Goal: Obtain resource: Download file/media

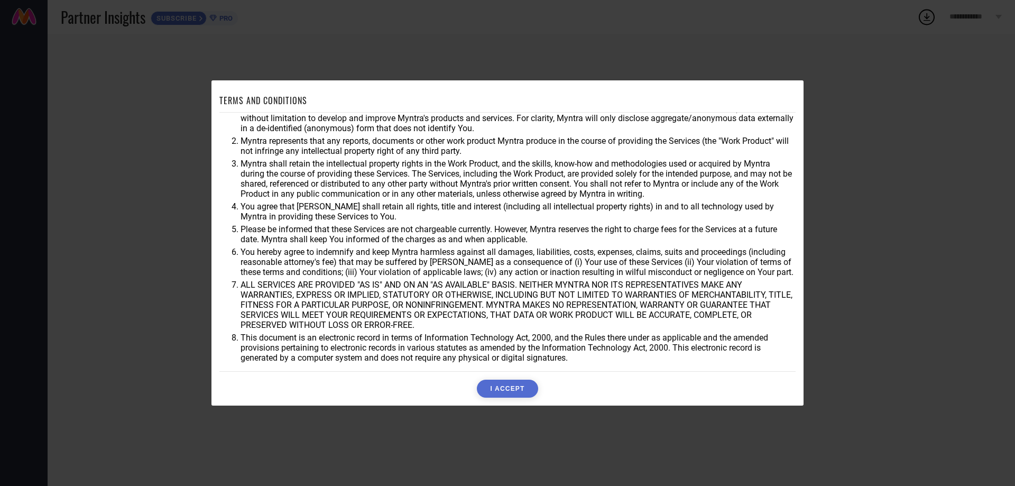
scroll to position [28, 0]
click at [518, 382] on button "I ACCEPT" at bounding box center [507, 389] width 61 height 18
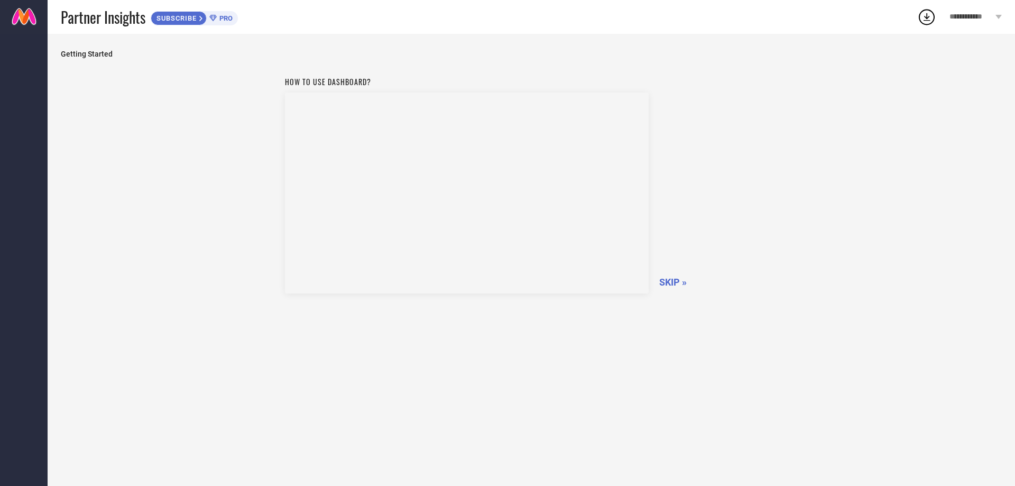
click at [674, 280] on span "SKIP »" at bounding box center [672, 282] width 27 height 11
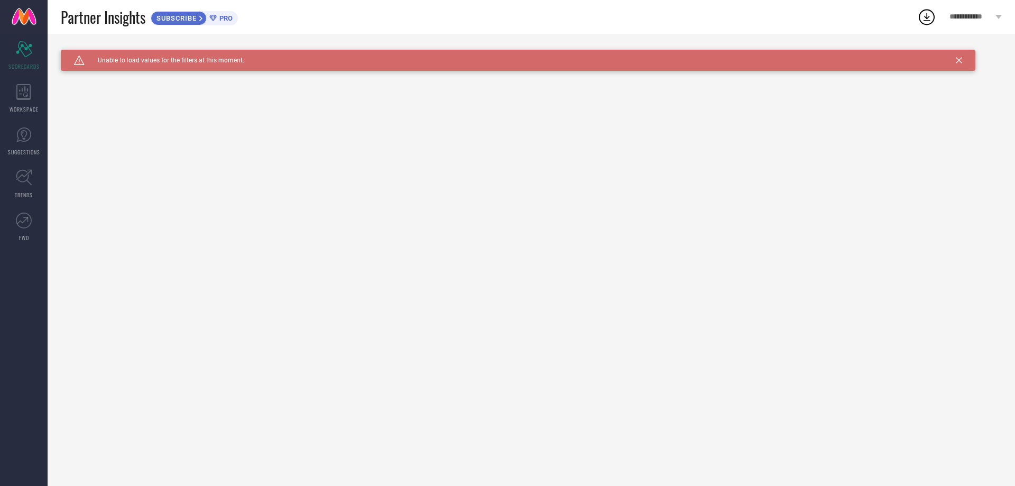
click at [926, 19] on icon at bounding box center [926, 16] width 19 height 19
click at [932, 101] on span "View All Downloads" at bounding box center [920, 97] width 55 height 8
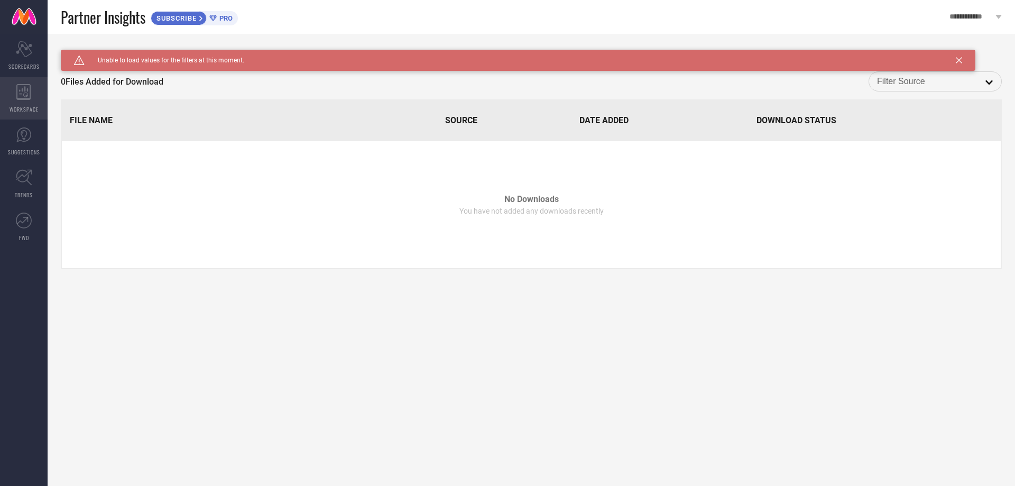
click at [20, 99] on icon at bounding box center [23, 92] width 14 height 16
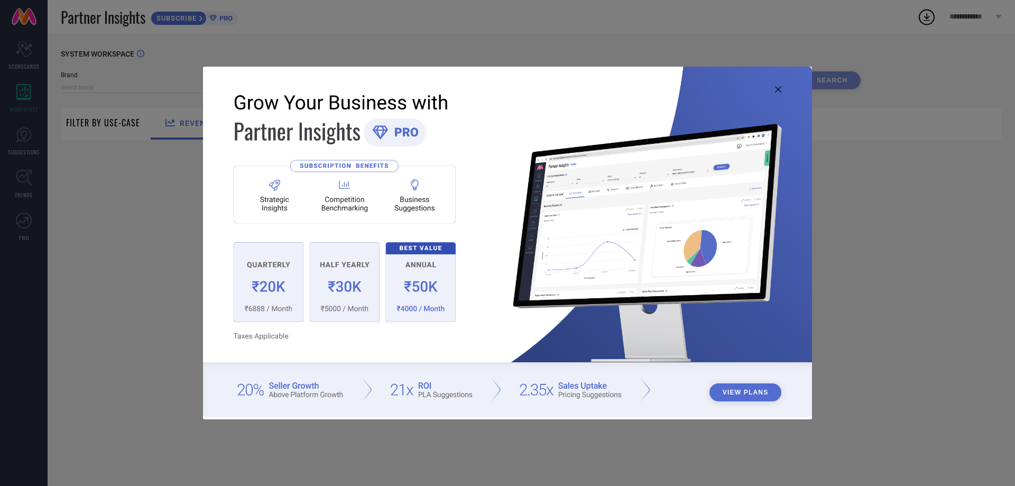
type input "1 STOP FASHION"
type input "All"
click at [744, 390] on button "View Plans" at bounding box center [746, 392] width 72 height 18
click at [776, 86] on icon at bounding box center [778, 89] width 6 height 6
